Goal: Check status

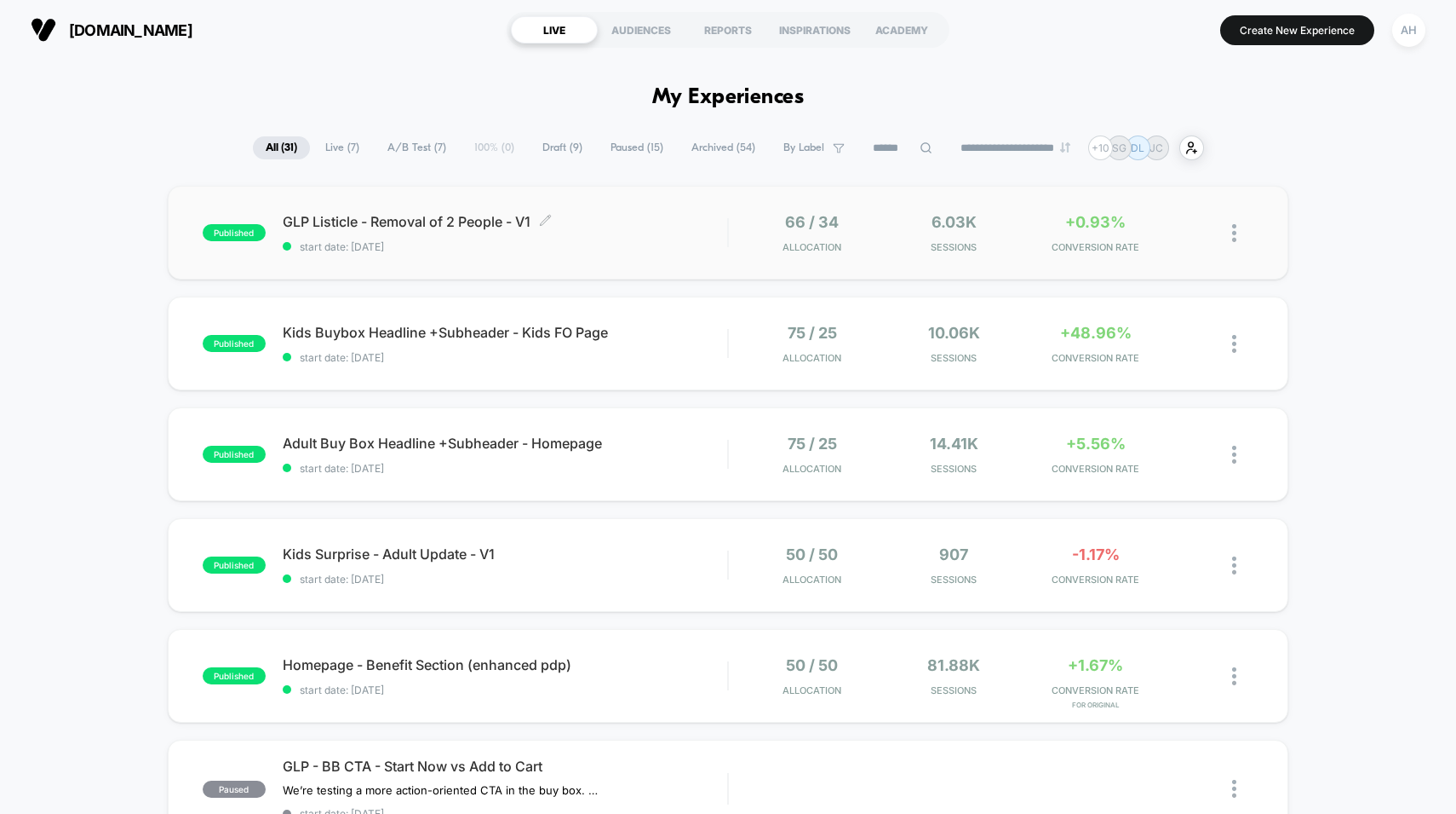
click at [604, 236] on div "GLP Listicle - Removal of 2 People - V1 Click to edit experience details Click …" at bounding box center [505, 232] width 445 height 40
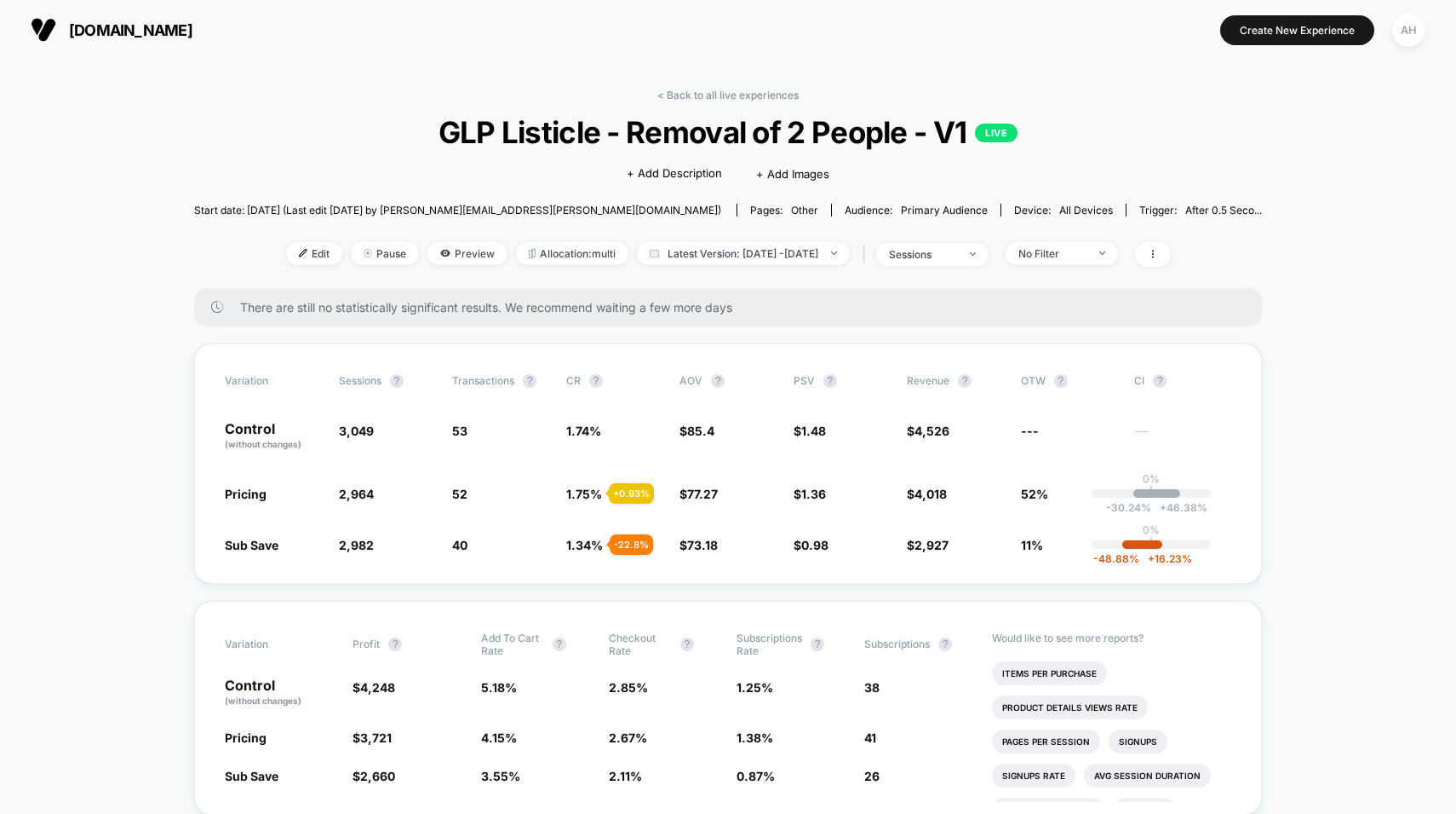
drag, startPoint x: 734, startPoint y: 73, endPoint x: 733, endPoint y: 84, distance: 11.0
click at [726, 96] on link "< Back to all live experiences" at bounding box center [728, 94] width 141 height 13
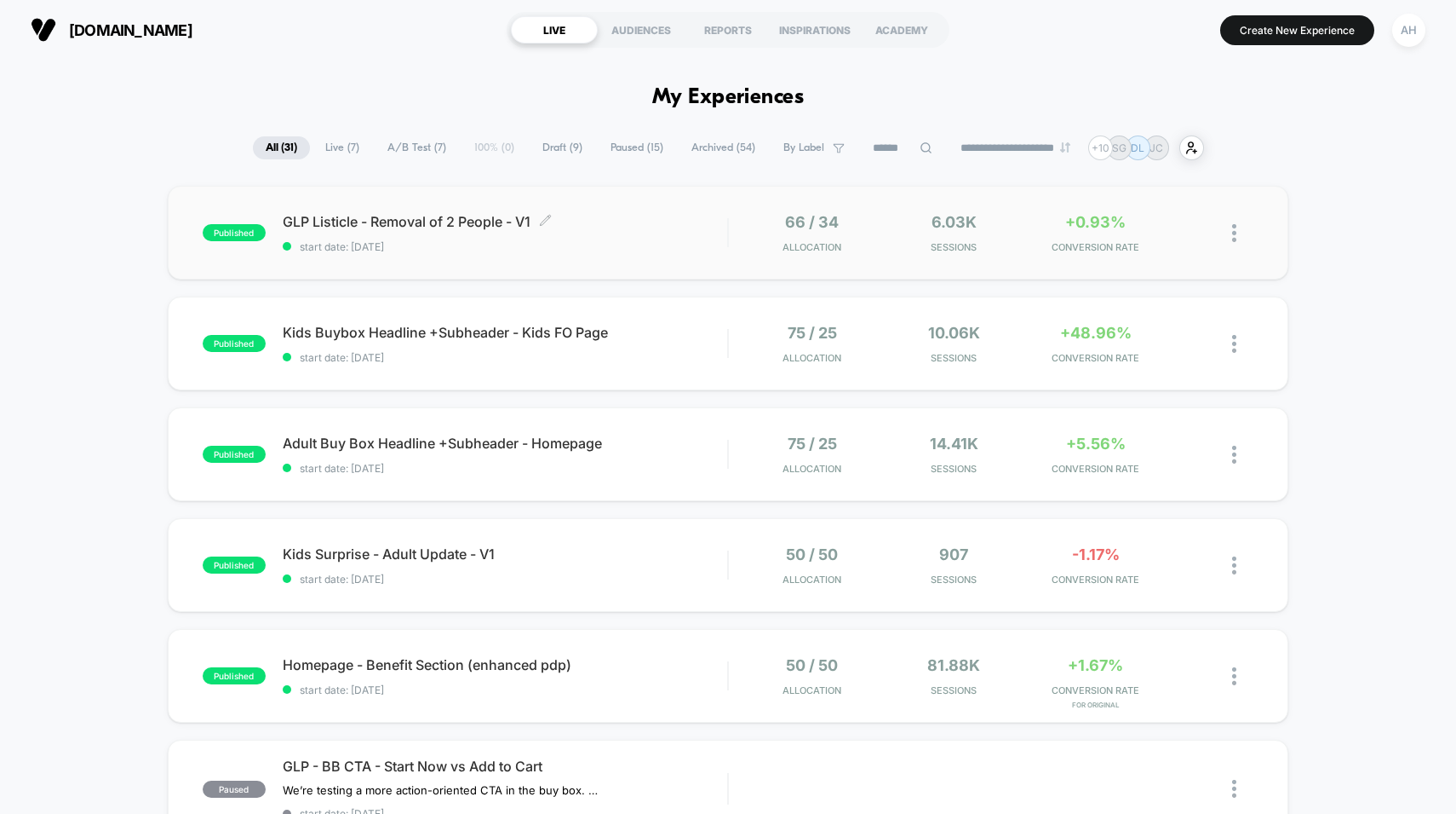
click at [630, 245] on span "start date: [DATE]" at bounding box center [505, 246] width 445 height 13
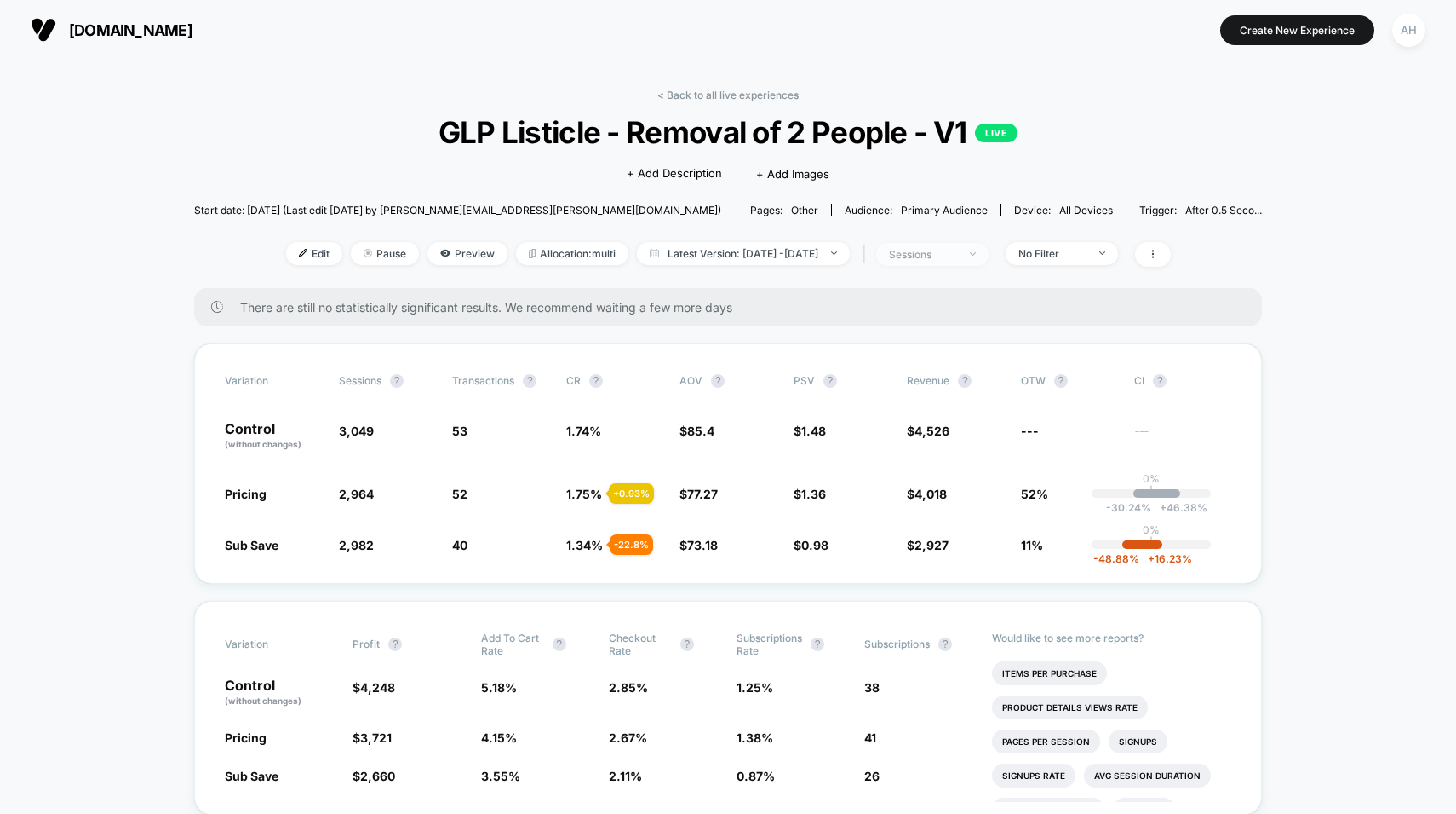
click at [989, 262] on span "sessions" at bounding box center [932, 254] width 113 height 23
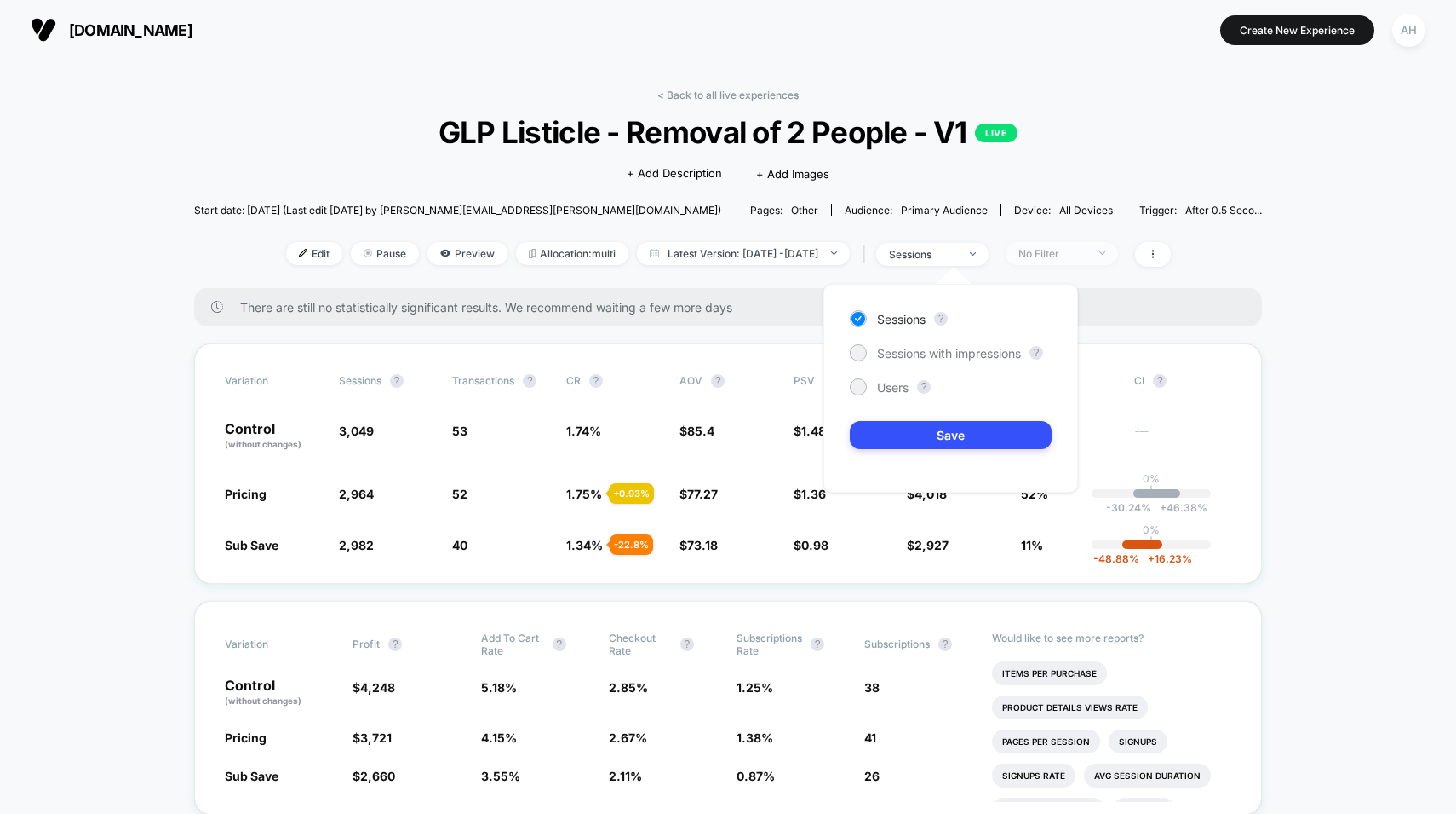
click at [1105, 244] on span "No Filter" at bounding box center [1062, 253] width 113 height 23
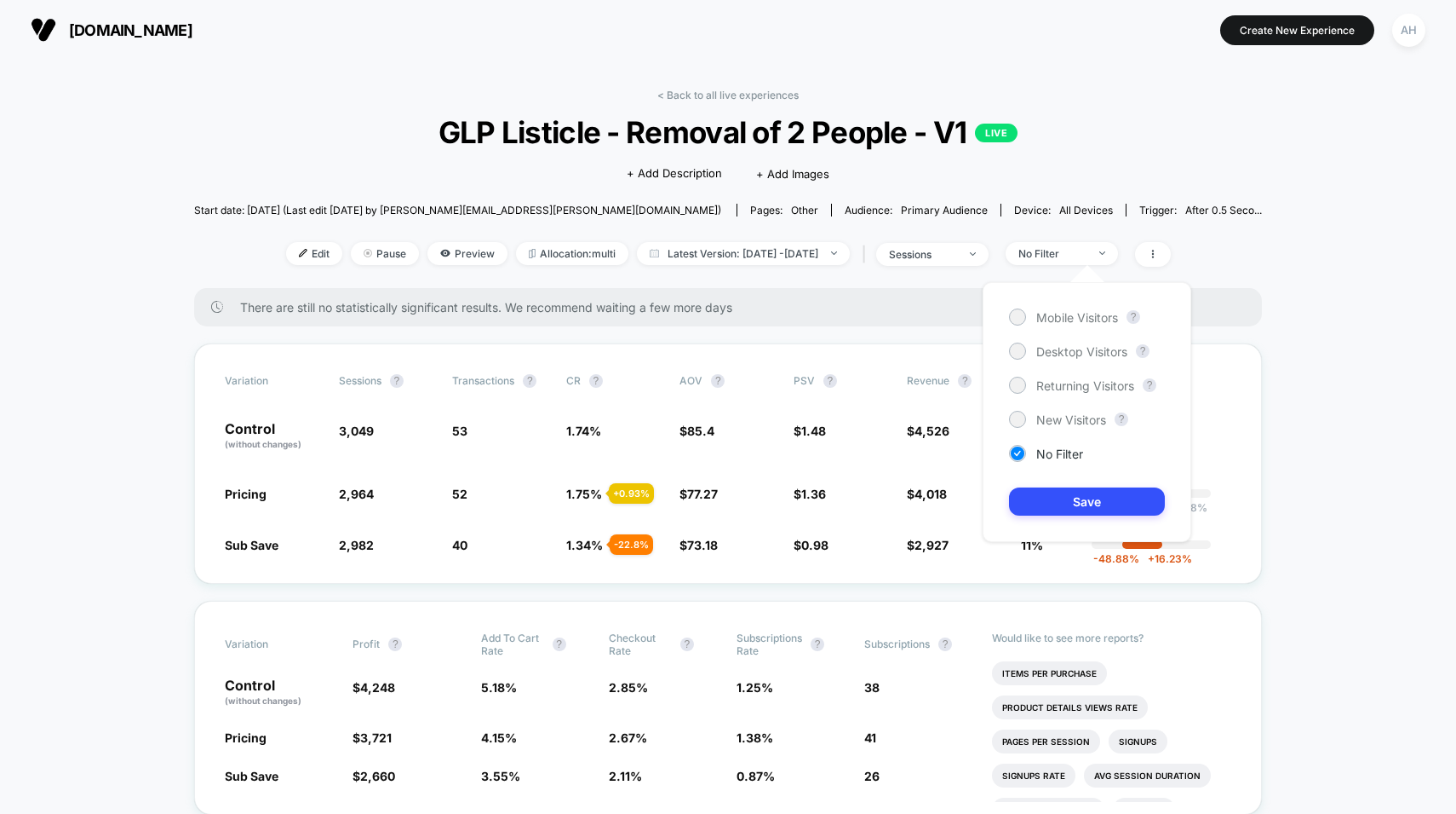
click at [1060, 430] on div "Mobile Visitors ? Desktop Visitors ? Returning Visitors ? New Visitors ? No Fil…" at bounding box center [1086, 412] width 209 height 260
click at [1060, 419] on span "New Visitors" at bounding box center [1071, 419] width 70 height 15
click at [1071, 516] on div "Mobile Visitors ? Desktop Visitors ? Returning Visitors ? New Visitors ? No Fil…" at bounding box center [1086, 412] width 209 height 260
click at [1072, 506] on button "Save" at bounding box center [1086, 501] width 156 height 28
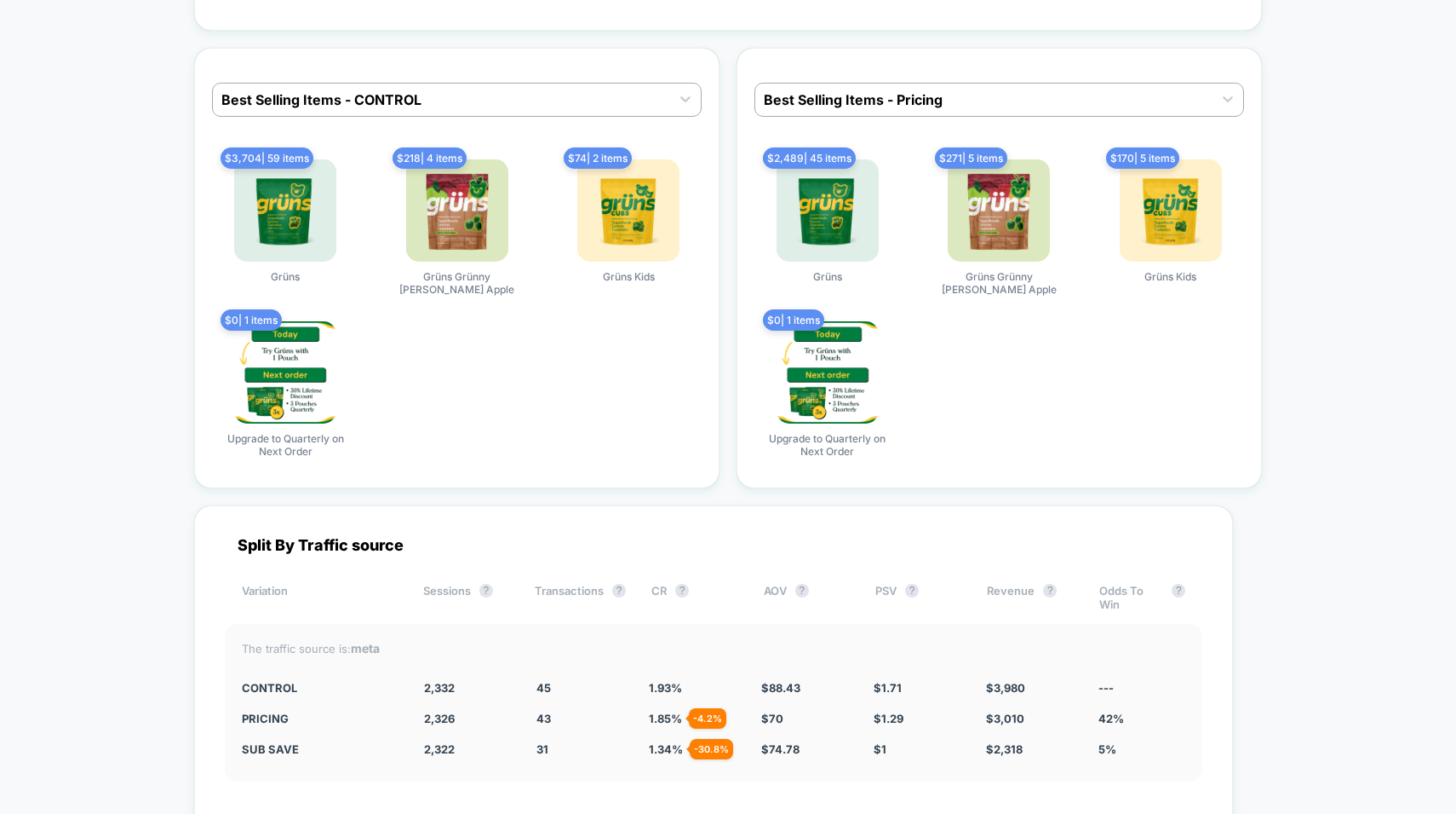
scroll to position [5257, 0]
